Goal: Check status

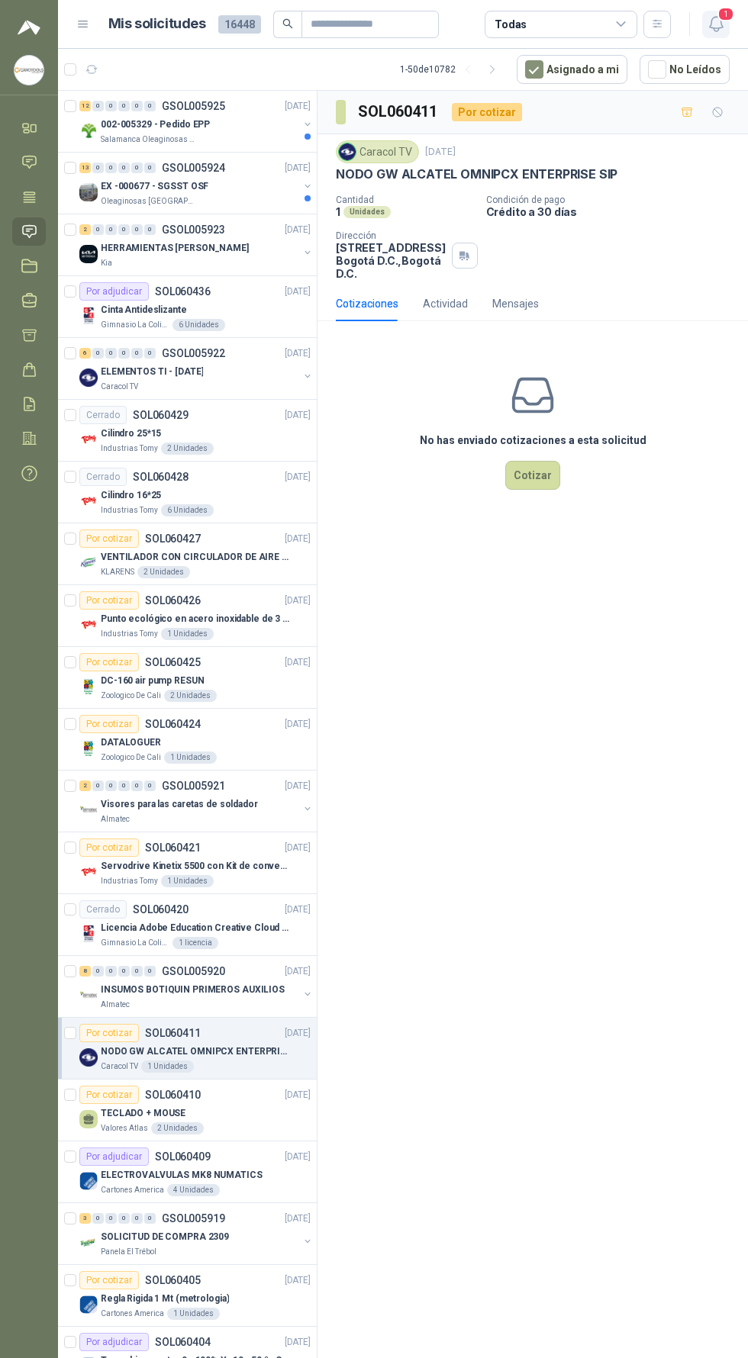
click at [729, 20] on span "1" at bounding box center [725, 14] width 17 height 14
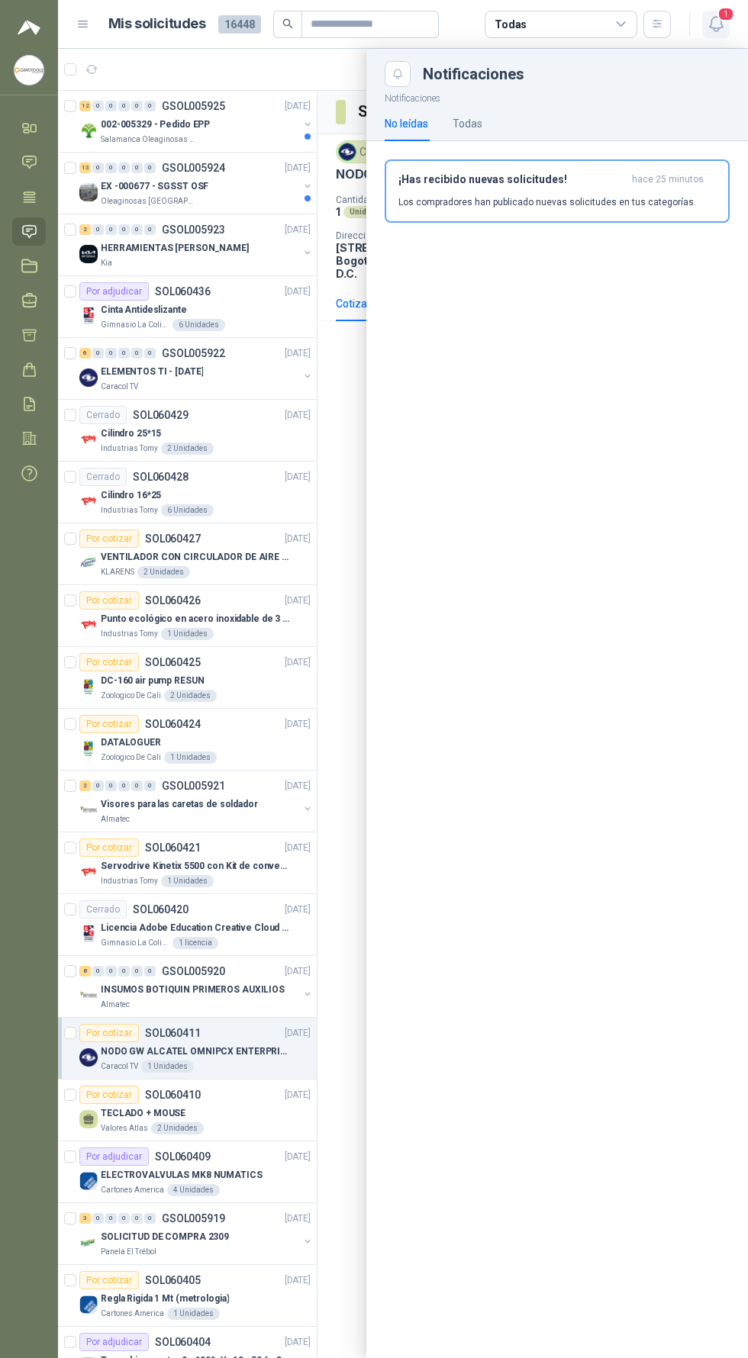
click at [715, 24] on icon "button" at bounding box center [716, 23] width 19 height 19
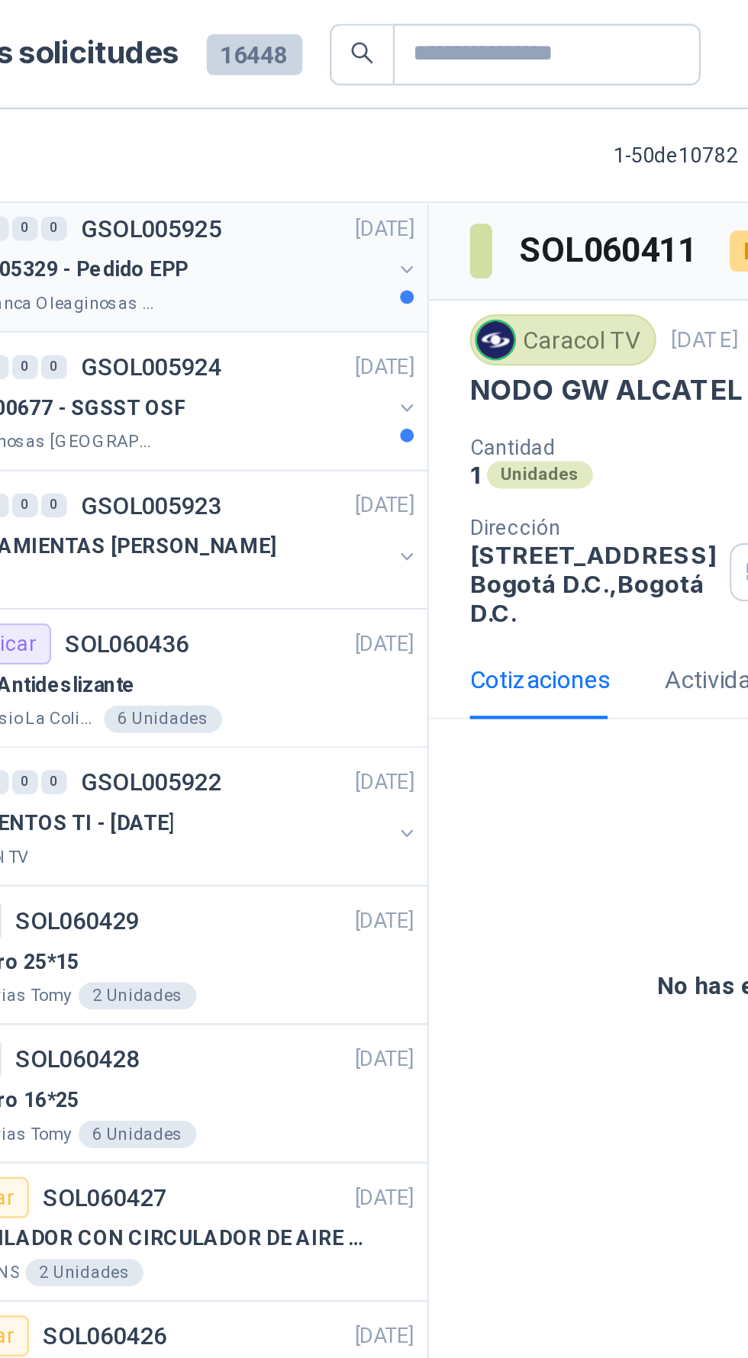
click at [259, 120] on div "002-005329 - Pedido EPP" at bounding box center [200, 120] width 198 height 18
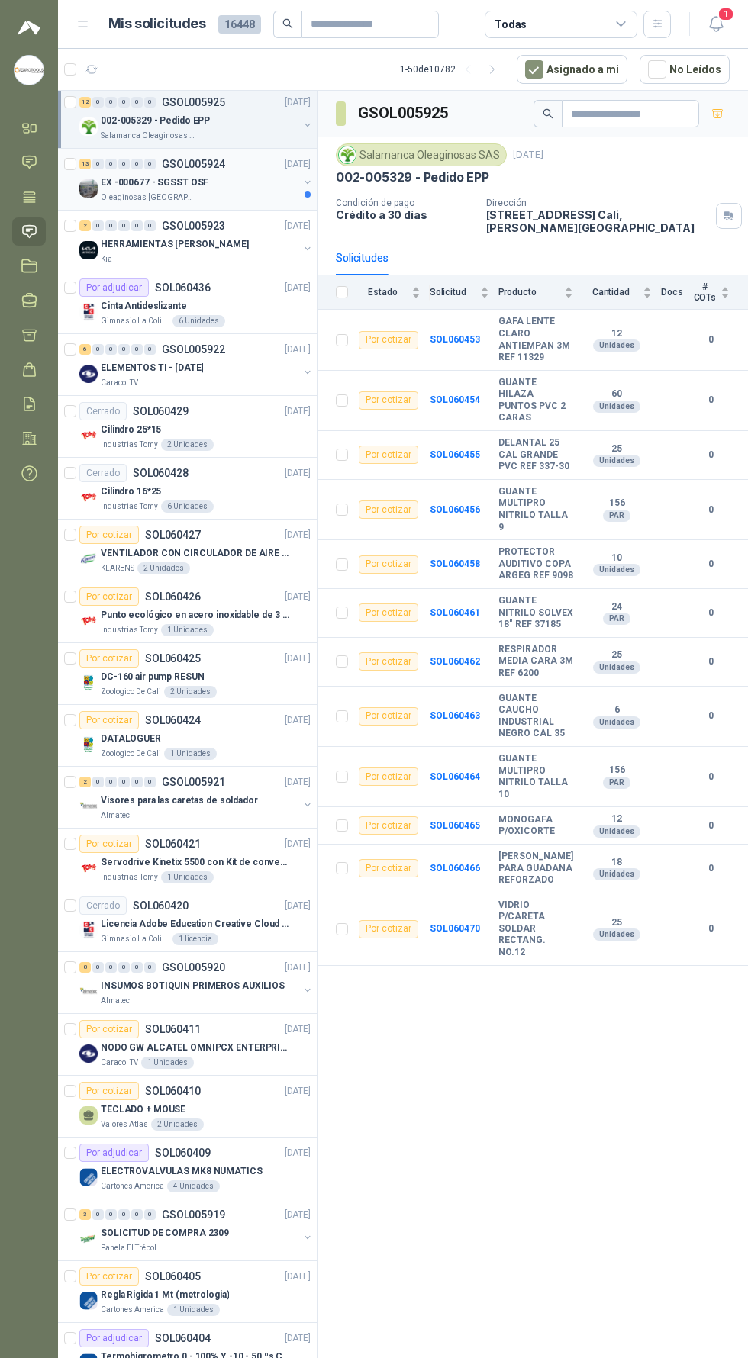
click at [301, 180] on button "button" at bounding box center [307, 182] width 12 height 12
